Goal: Obtain resource: Obtain resource

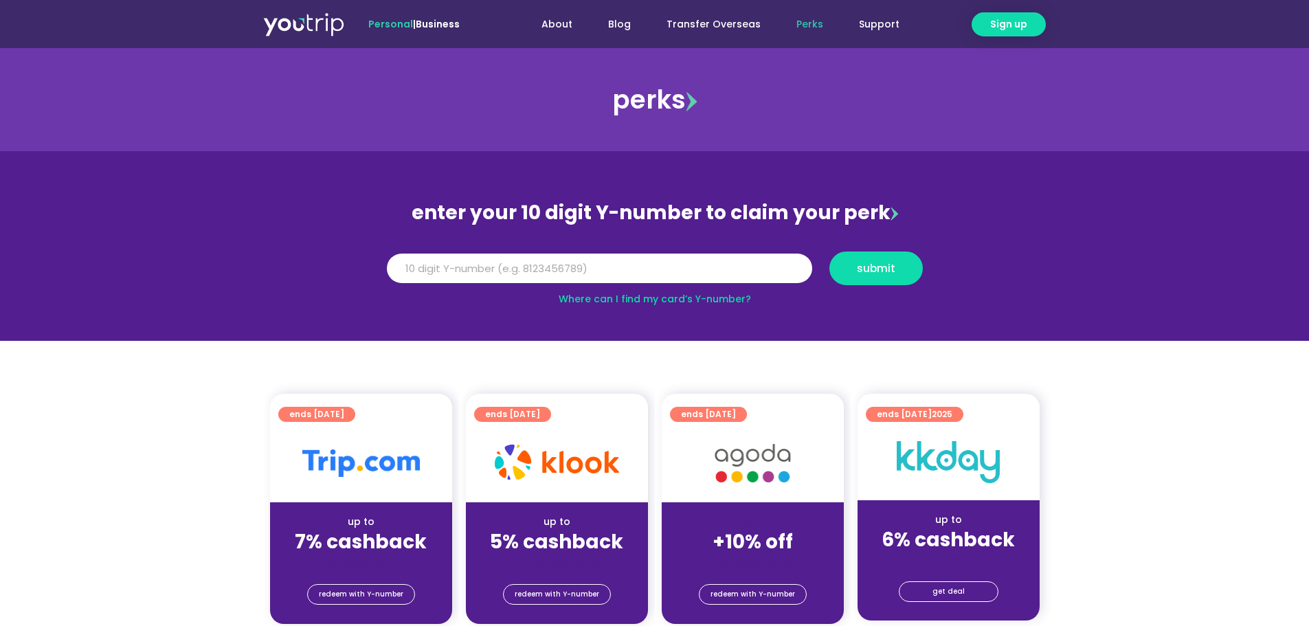
click at [367, 488] on div at bounding box center [361, 463] width 182 height 78
click at [369, 545] on strong "7% cashback" at bounding box center [361, 541] width 132 height 27
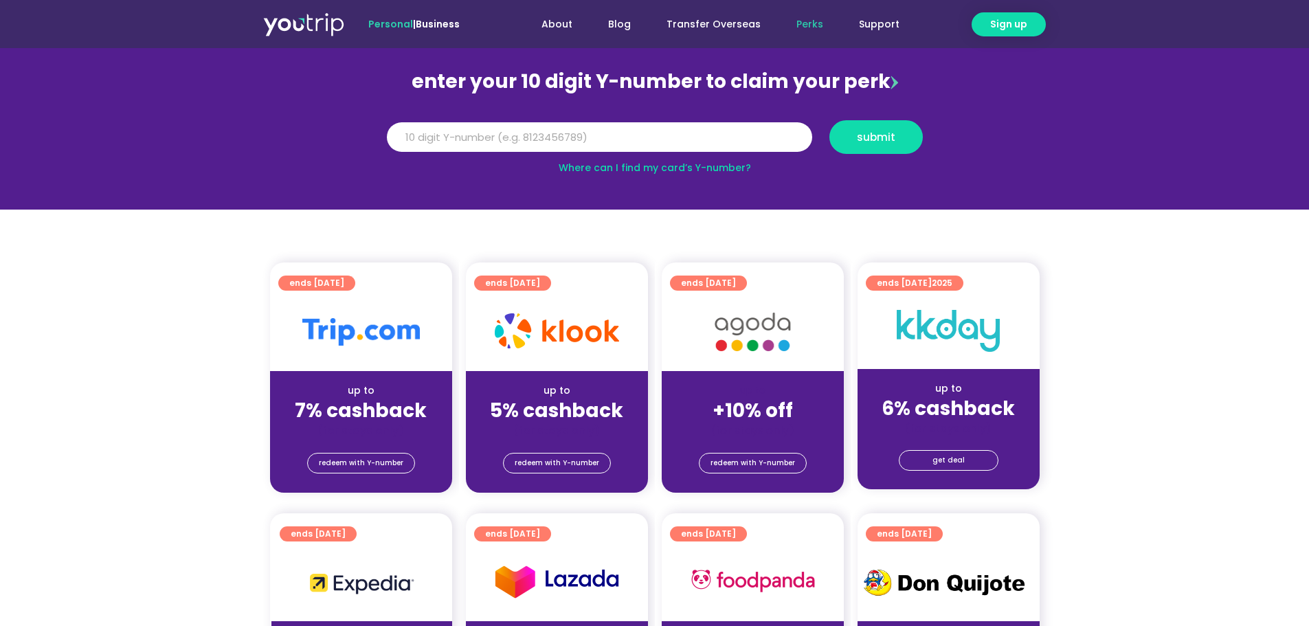
scroll to position [137, 0]
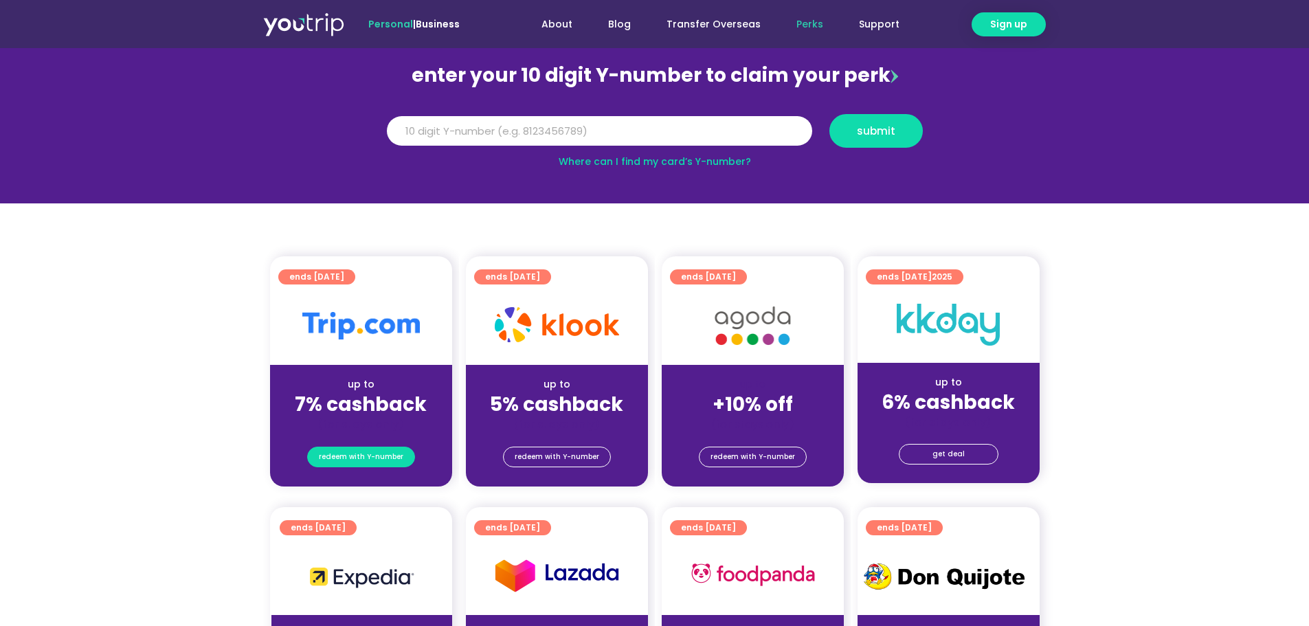
click at [341, 451] on span "redeem with Y-number" at bounding box center [361, 456] width 84 height 19
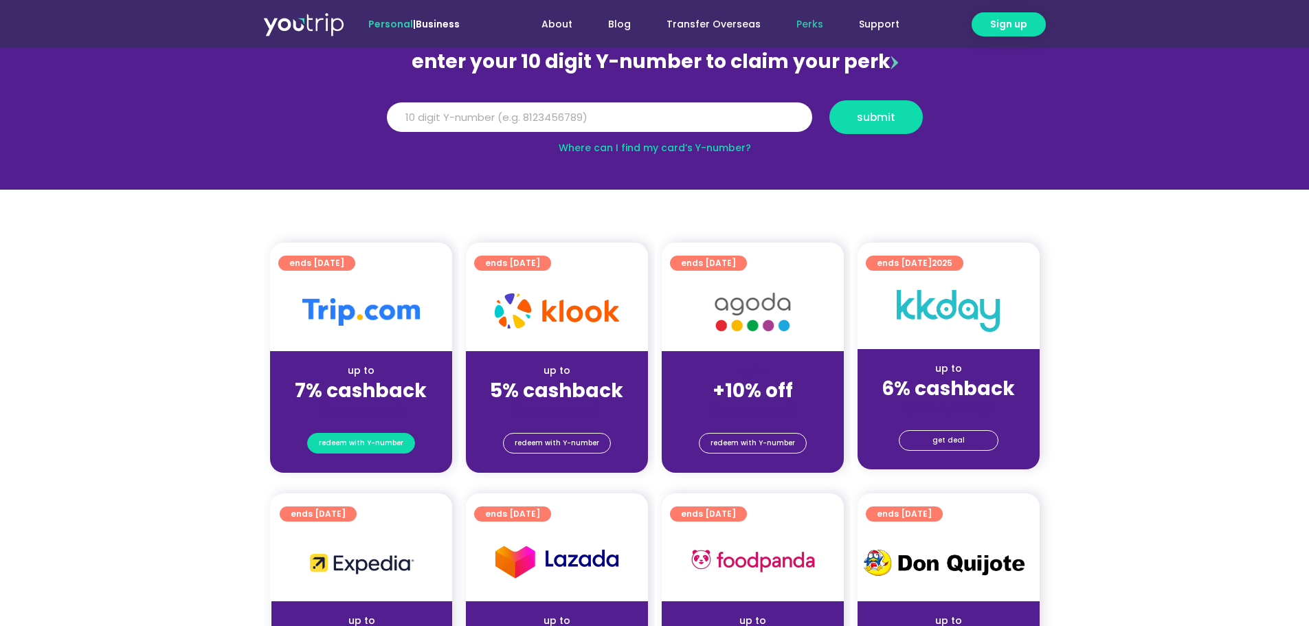
click at [352, 445] on span "redeem with Y-number" at bounding box center [361, 442] width 84 height 19
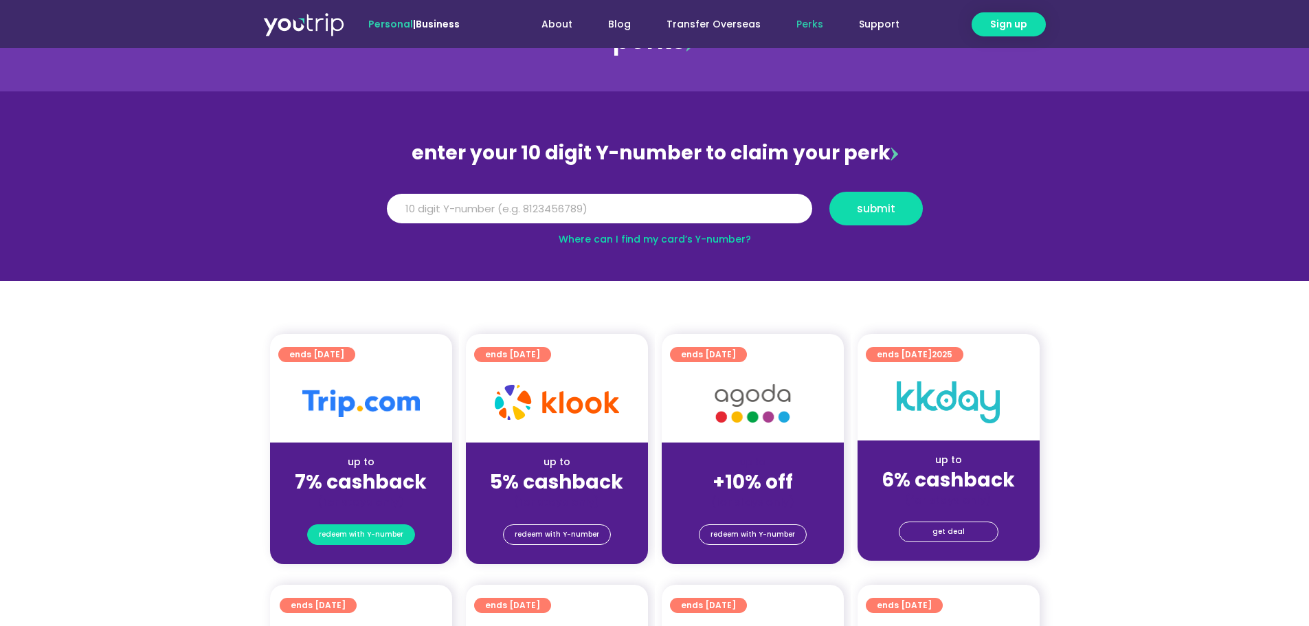
scroll to position [0, 0]
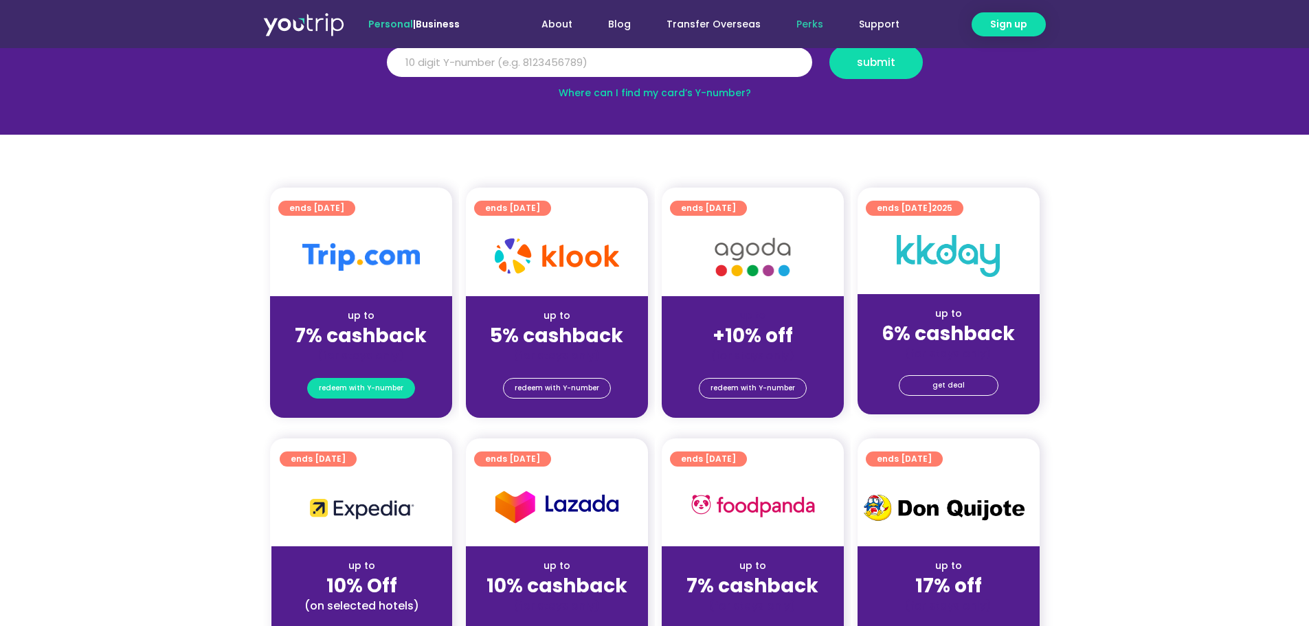
click at [387, 379] on span "redeem with Y-number" at bounding box center [361, 387] width 84 height 19
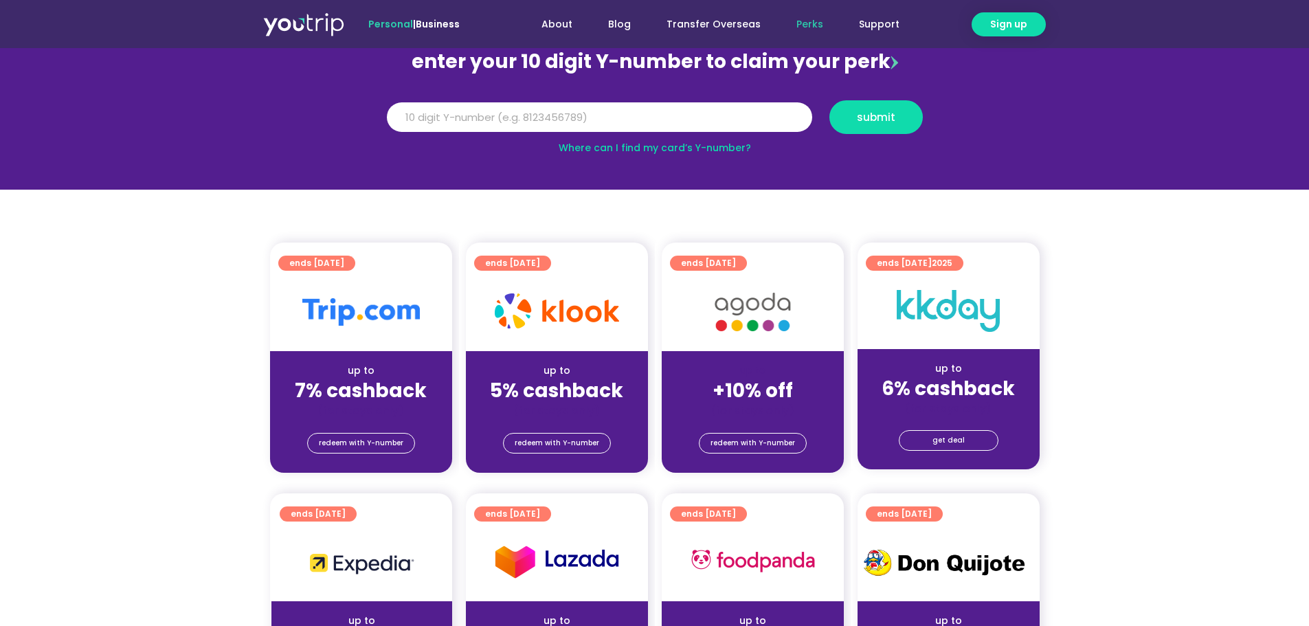
click at [387, 307] on img at bounding box center [360, 311] width 117 height 27
click at [336, 273] on div at bounding box center [361, 312] width 182 height 78
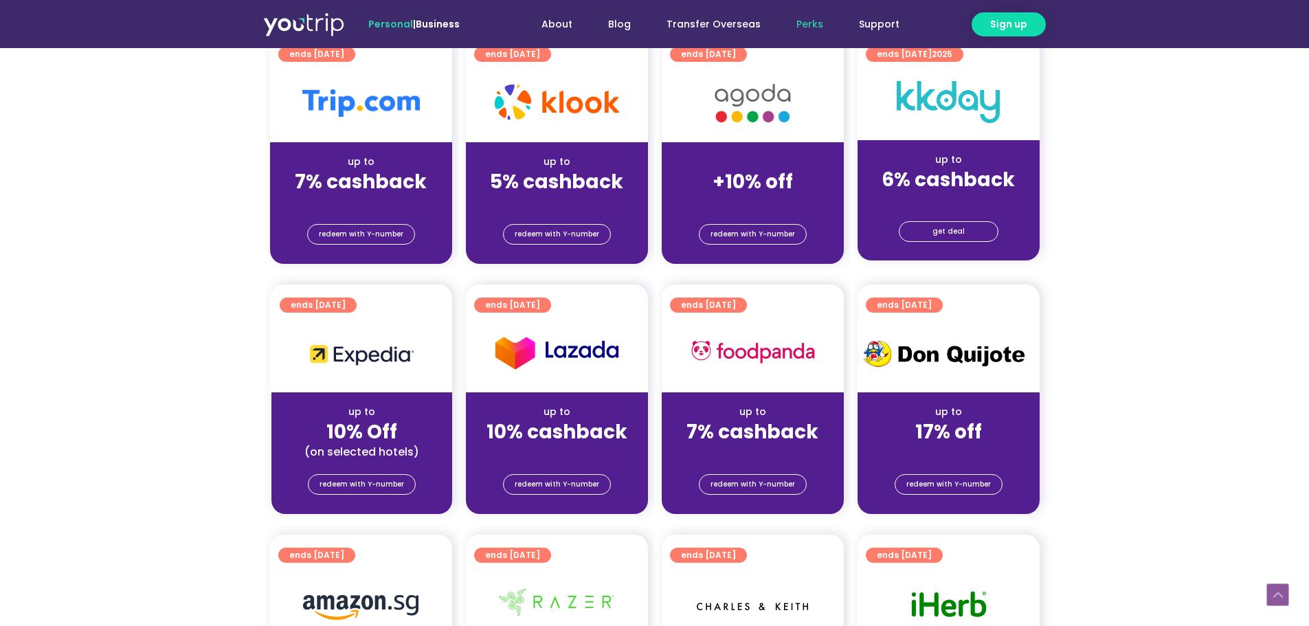
scroll to position [357, 0]
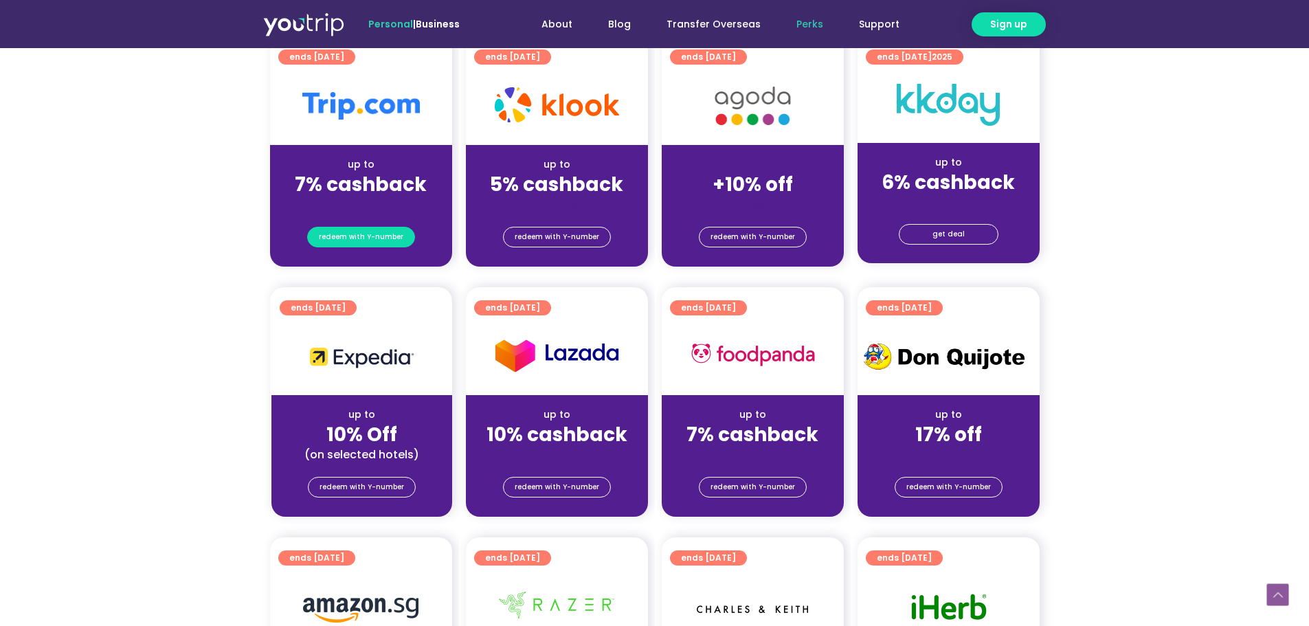
click at [379, 236] on span "redeem with Y-number" at bounding box center [361, 236] width 84 height 19
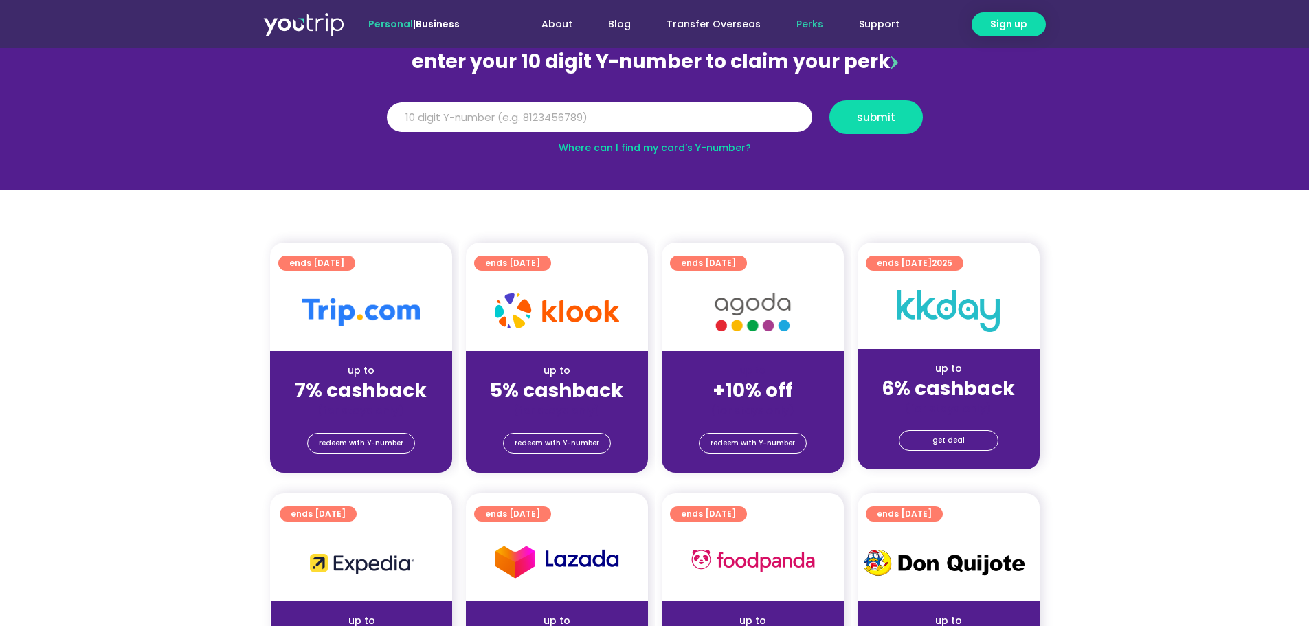
scroll to position [0, 0]
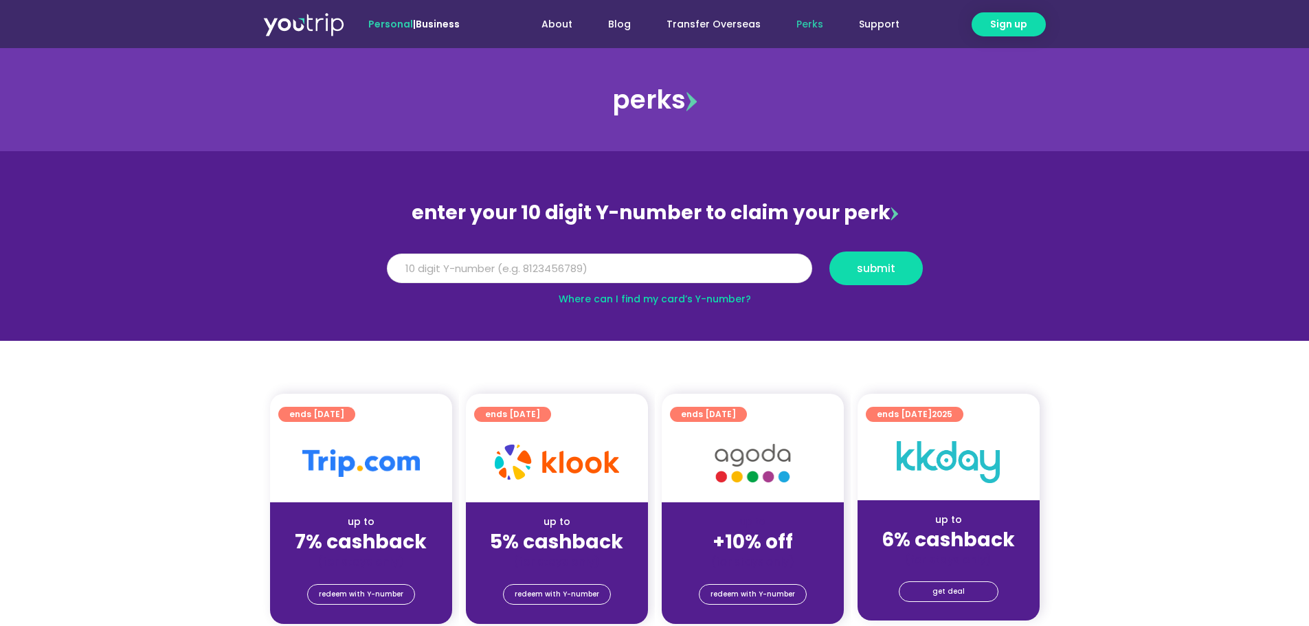
click at [709, 275] on input "Y Number" at bounding box center [599, 268] width 425 height 30
click at [891, 277] on button "submit" at bounding box center [875, 268] width 93 height 34
drag, startPoint x: 555, startPoint y: 260, endPoint x: 513, endPoint y: 270, distance: 43.1
paste input "8198203215"
type input "8198203215"
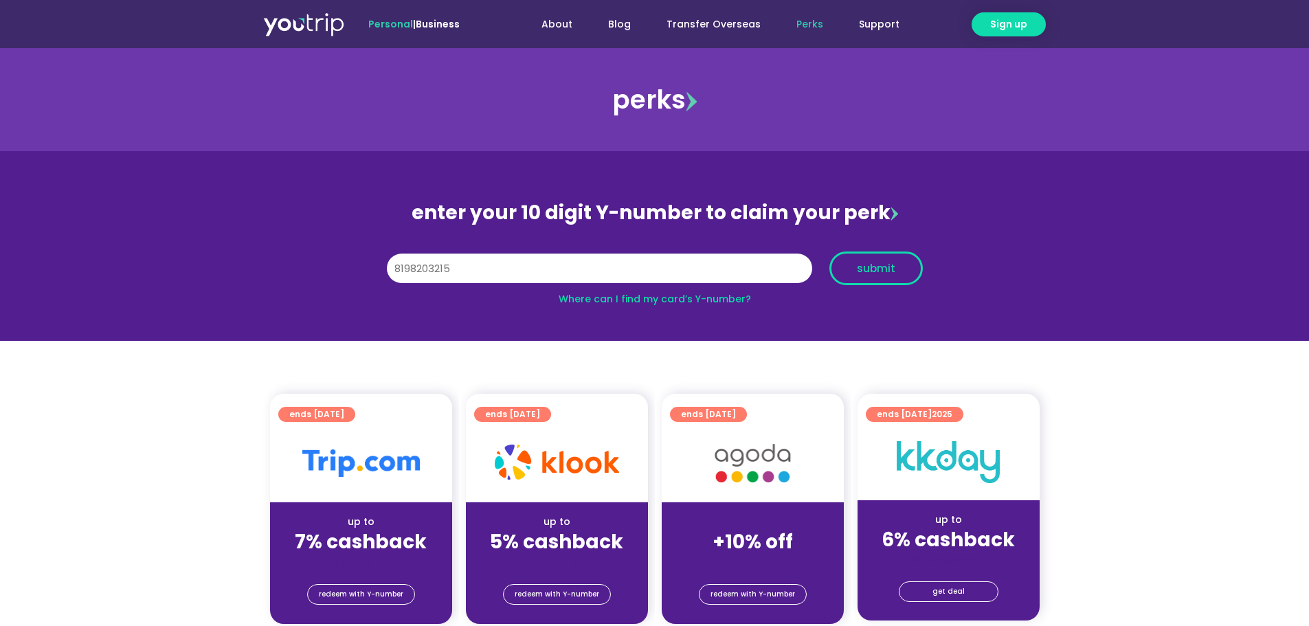
click at [883, 266] on span "submit" at bounding box center [876, 268] width 38 height 10
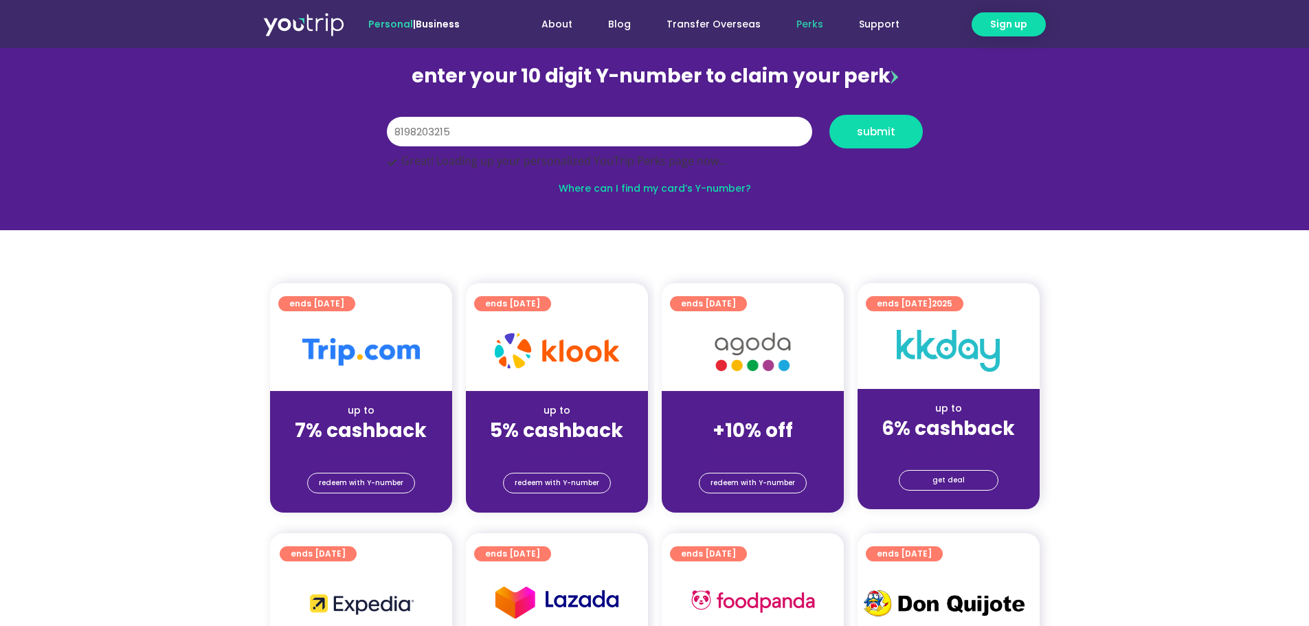
scroll to position [137, 0]
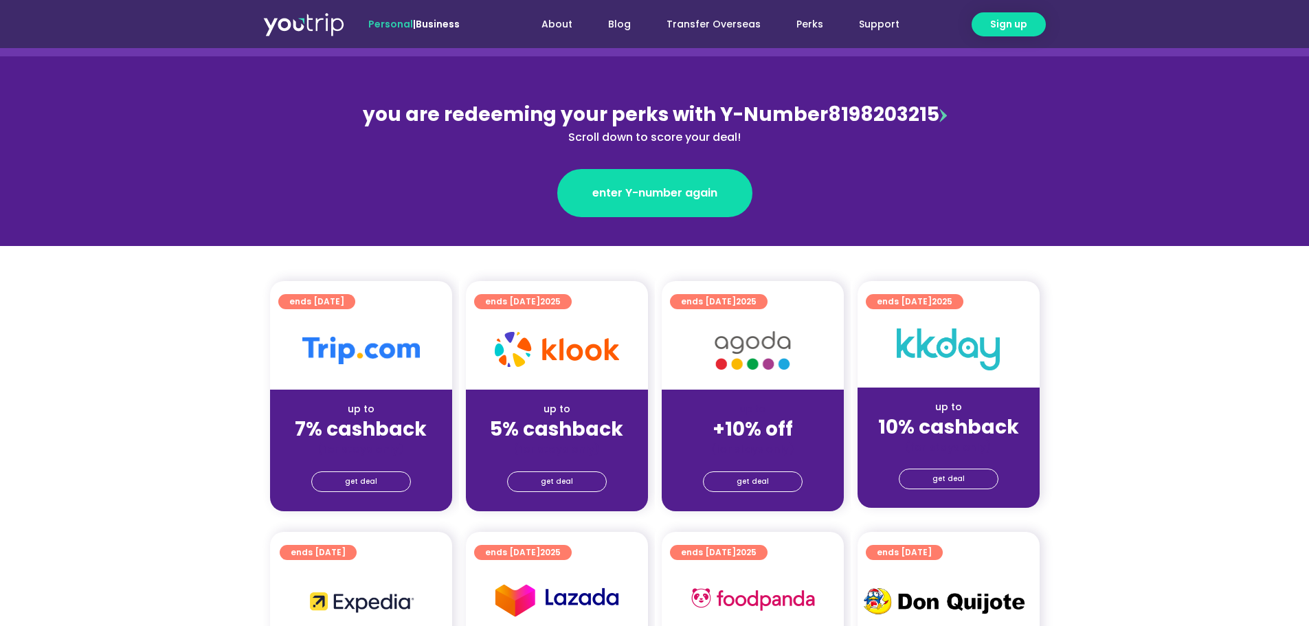
scroll to position [206, 0]
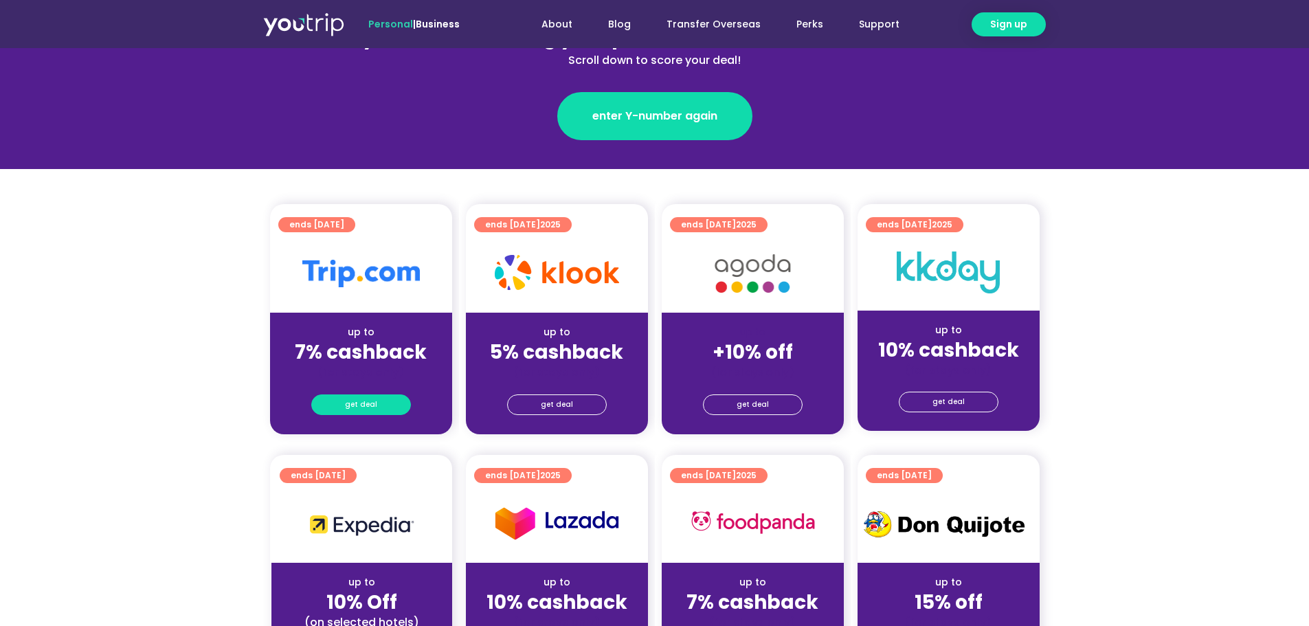
click at [367, 409] on span "get deal" at bounding box center [361, 404] width 32 height 19
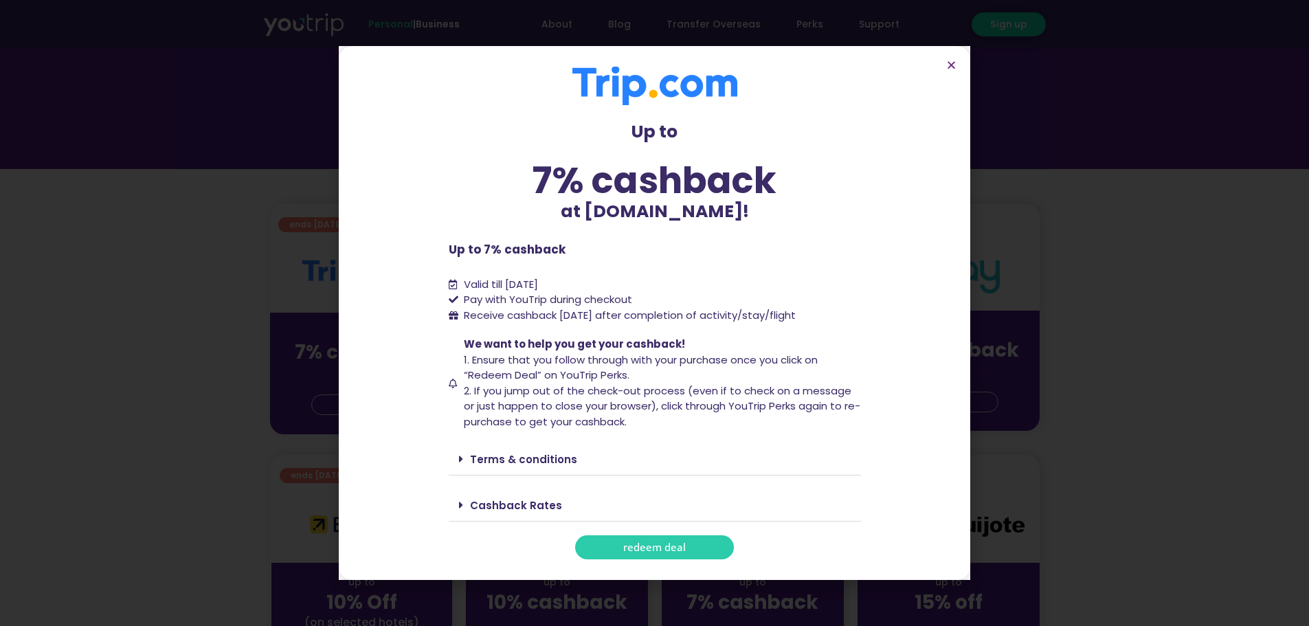
click at [462, 504] on icon at bounding box center [461, 504] width 4 height 11
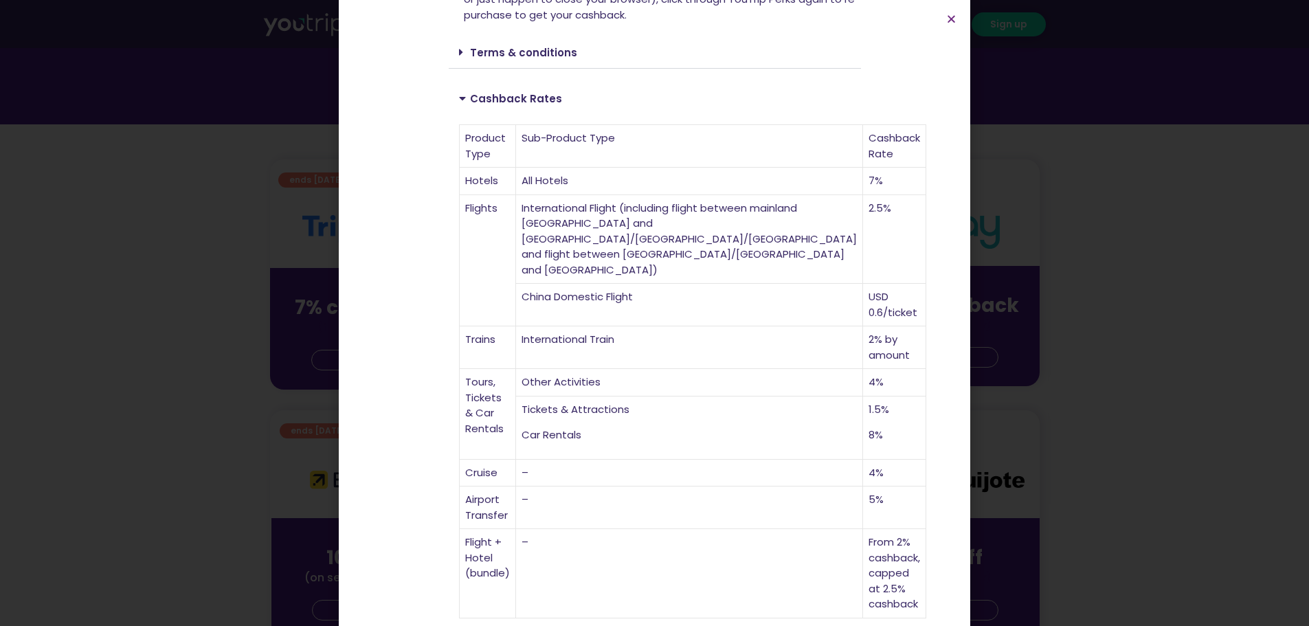
scroll to position [275, 0]
